Goal: Navigation & Orientation: Find specific page/section

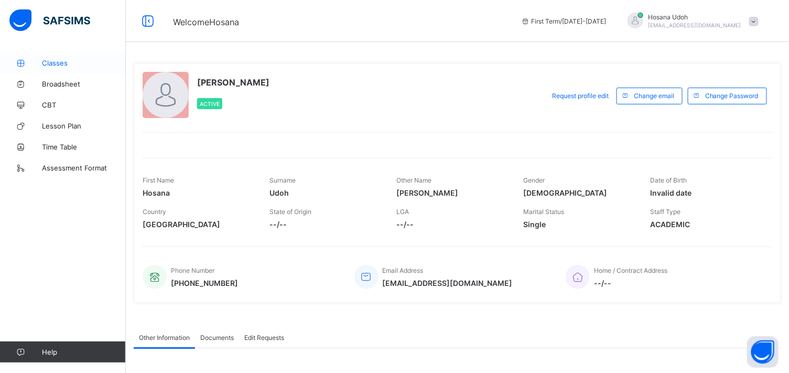
click at [51, 59] on span "Classes" at bounding box center [84, 63] width 84 height 8
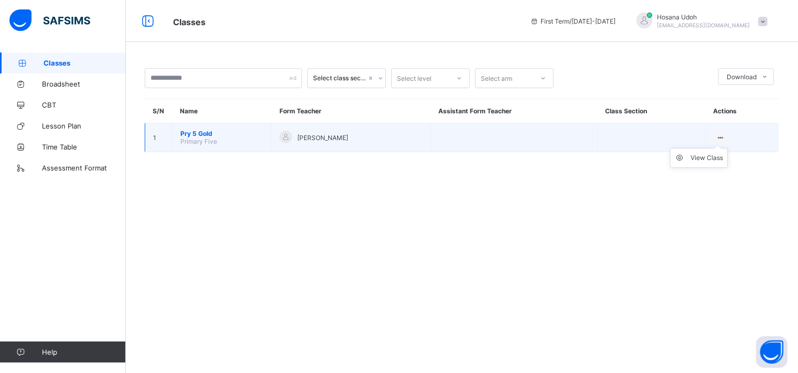
click at [723, 135] on icon at bounding box center [720, 138] width 9 height 8
click at [710, 160] on div "View Class" at bounding box center [707, 158] width 33 height 10
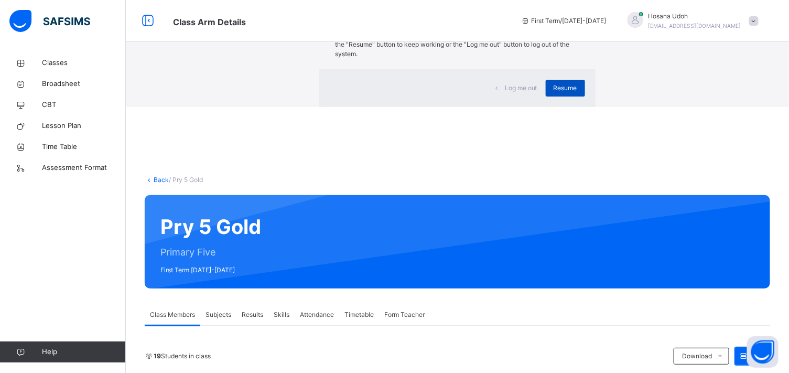
click at [554, 93] on span "Resume" at bounding box center [566, 87] width 24 height 9
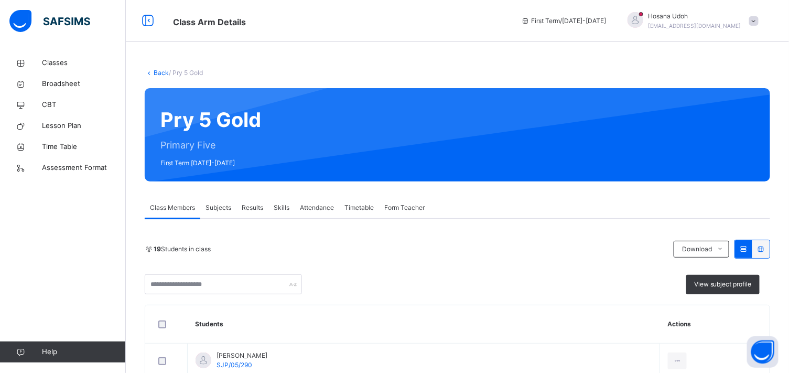
click at [217, 206] on span "Subjects" at bounding box center [219, 207] width 26 height 9
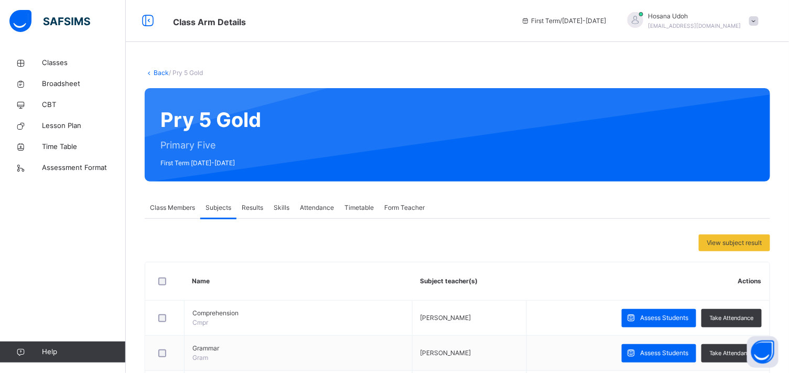
click at [258, 210] on span "Results" at bounding box center [253, 207] width 22 height 9
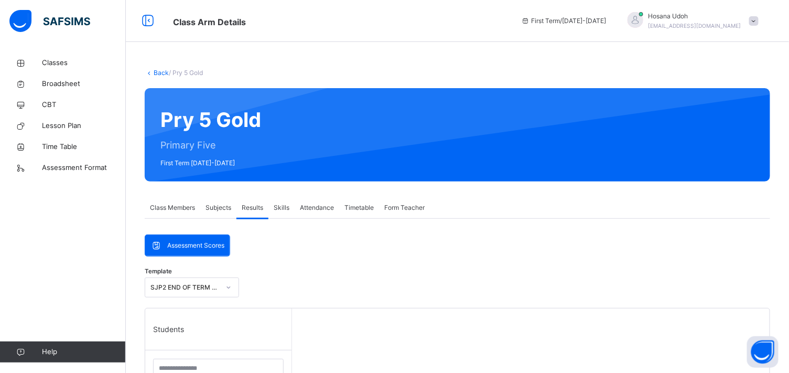
click at [285, 210] on span "Skills" at bounding box center [282, 207] width 16 height 9
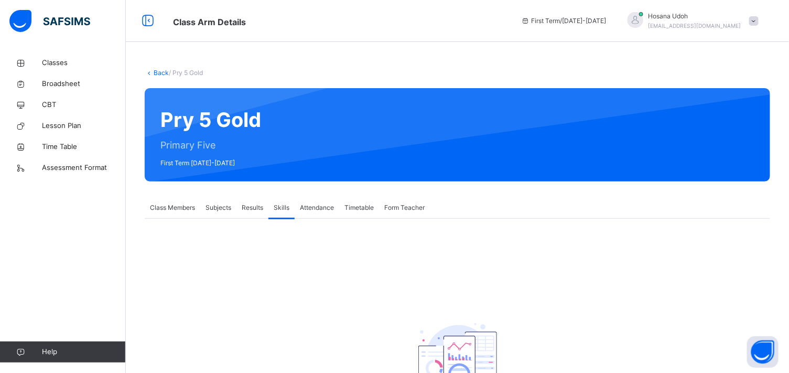
scroll to position [81, 0]
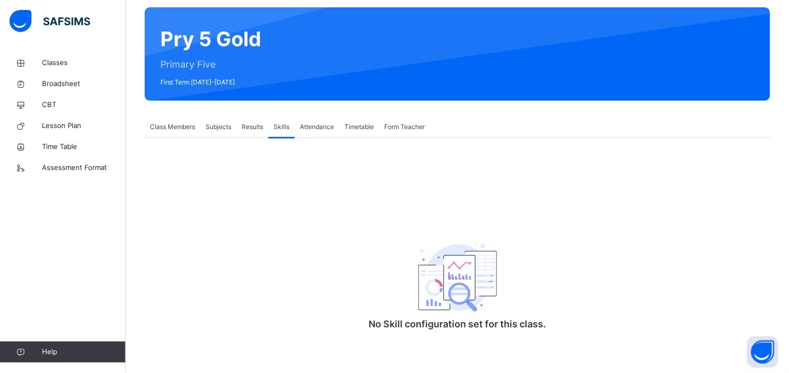
click at [313, 210] on div "No Skill configuration set for this class." at bounding box center [458, 242] width 626 height 209
click at [318, 132] on div "Attendance" at bounding box center [317, 126] width 45 height 21
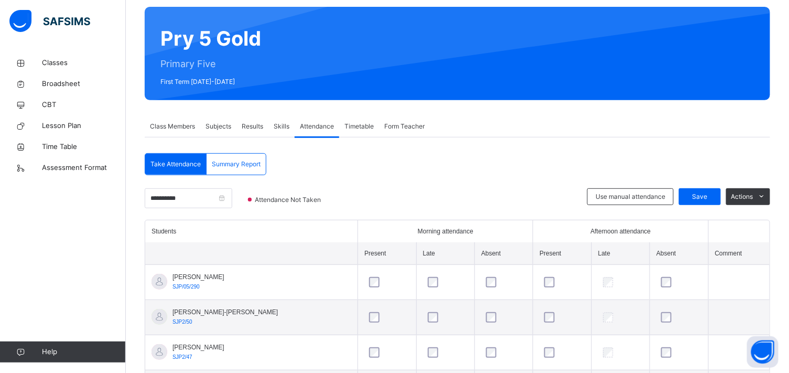
click at [168, 122] on span "Class Members" at bounding box center [172, 126] width 45 height 9
